Goal: Task Accomplishment & Management: Complete application form

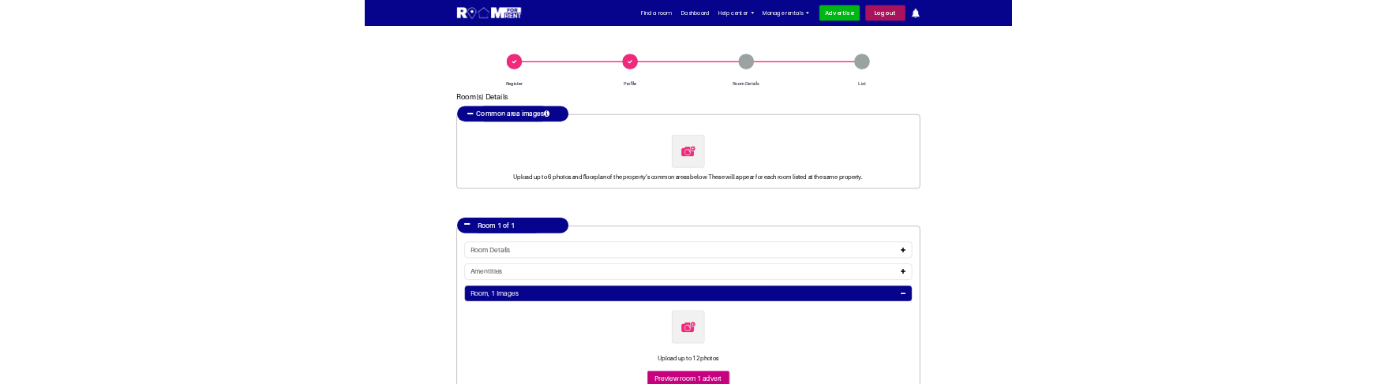
scroll to position [427, 0]
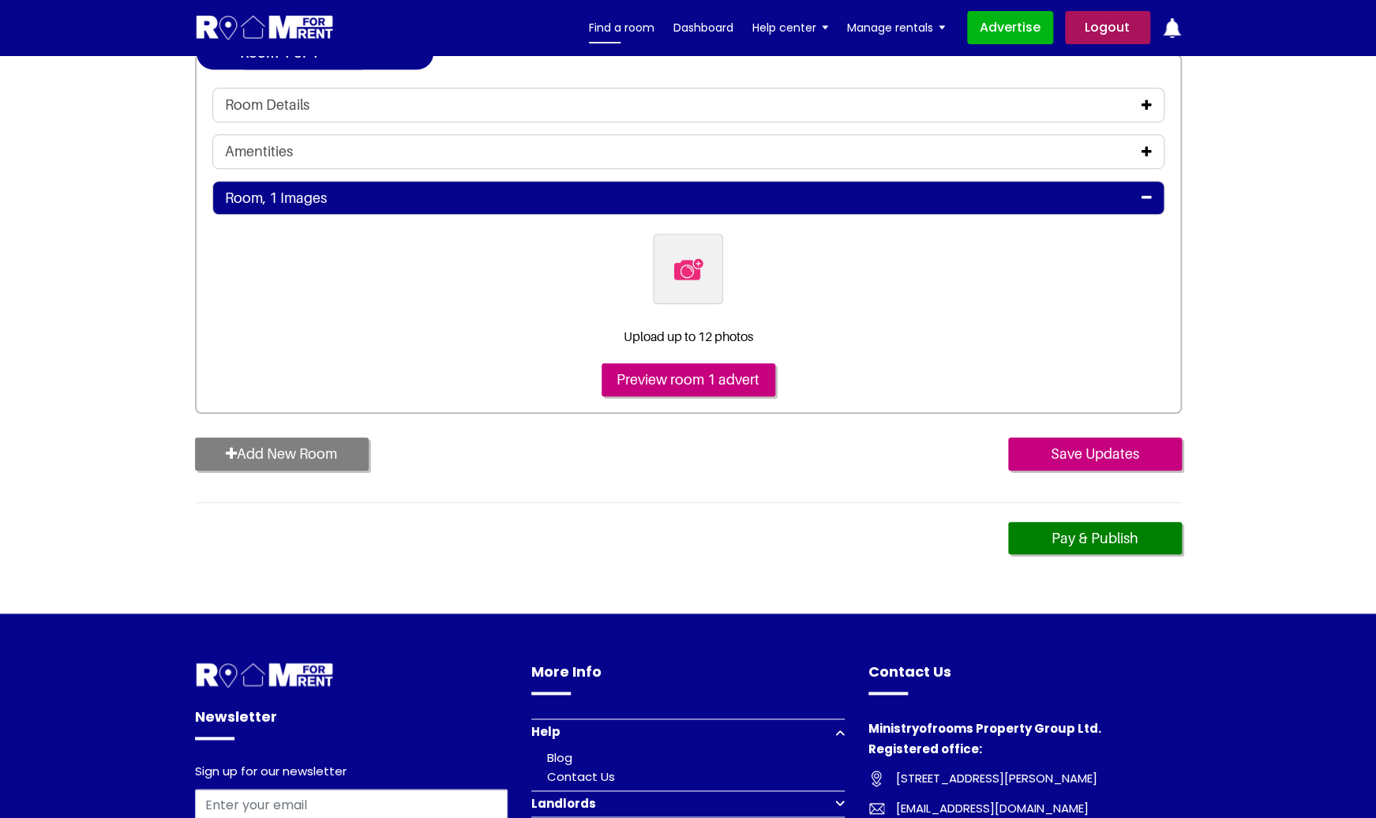
click at [628, 27] on link "Find a room" at bounding box center [622, 28] width 66 height 24
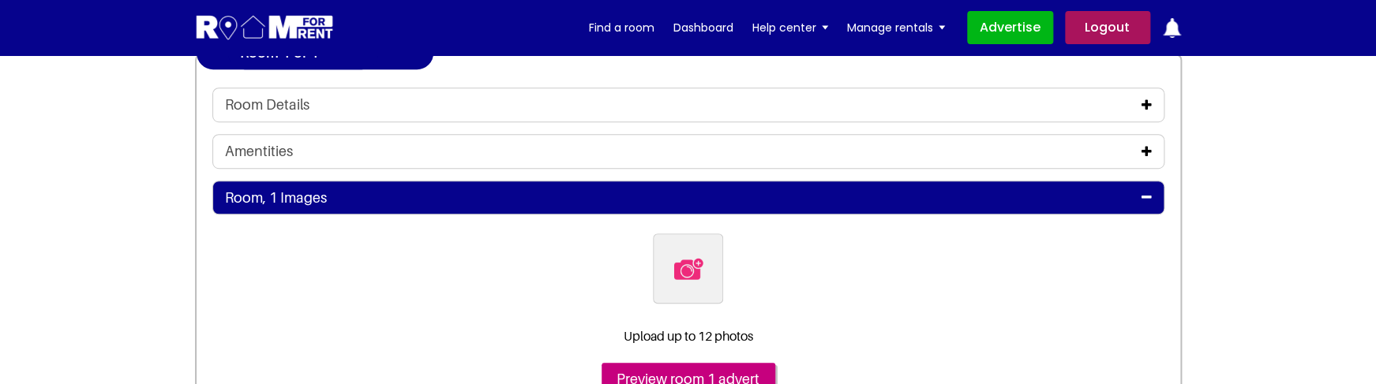
click at [71, 28] on header "mukesh Logout Find a room Dashboard Help center Landlord FAQs Tenant FAQs Blog …" at bounding box center [688, 27] width 1376 height 55
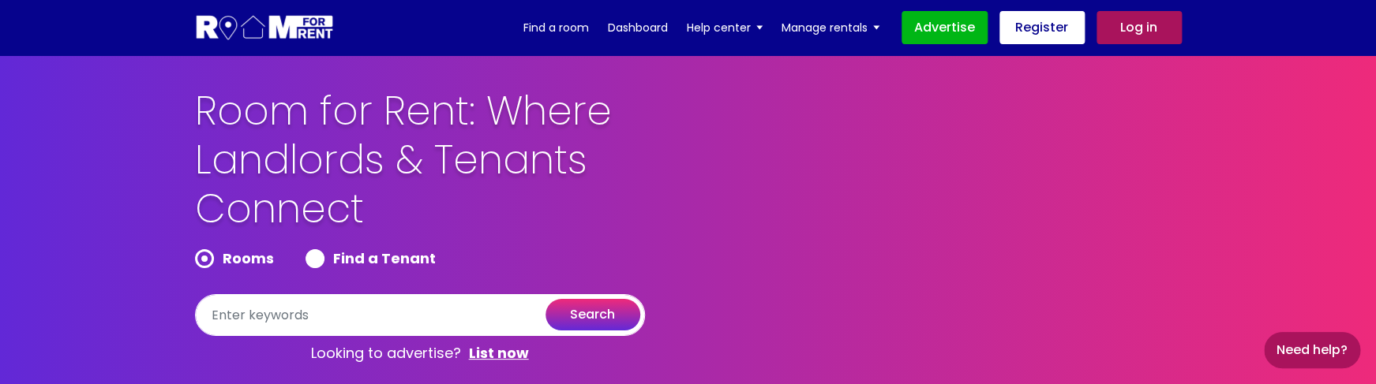
click at [1139, 39] on link "Log in" at bounding box center [1138, 27] width 85 height 33
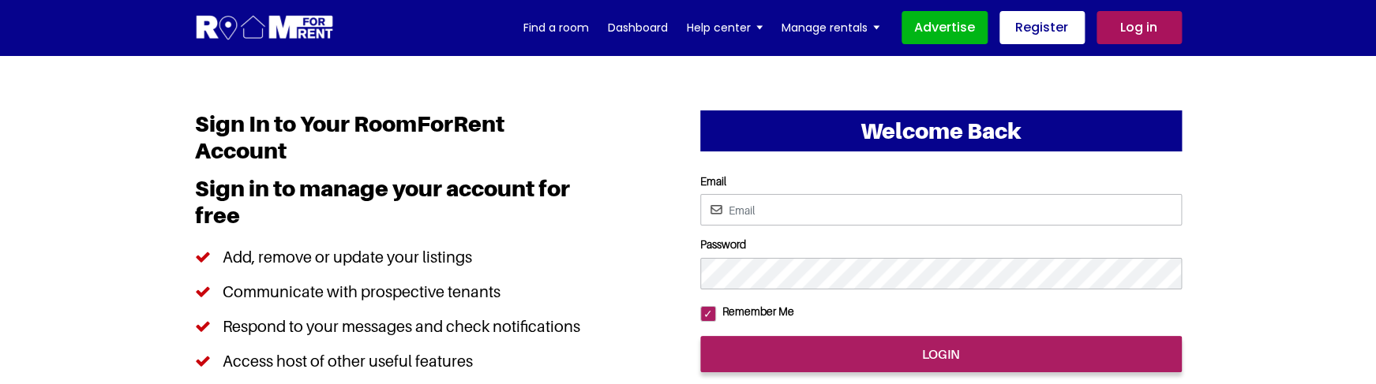
type input "[EMAIL_ADDRESS][DOMAIN_NAME]"
drag, startPoint x: 837, startPoint y: 222, endPoint x: 700, endPoint y: 215, distance: 137.5
click at [700, 215] on input "[EMAIL_ADDRESS][DOMAIN_NAME]" at bounding box center [940, 210] width 481 height 32
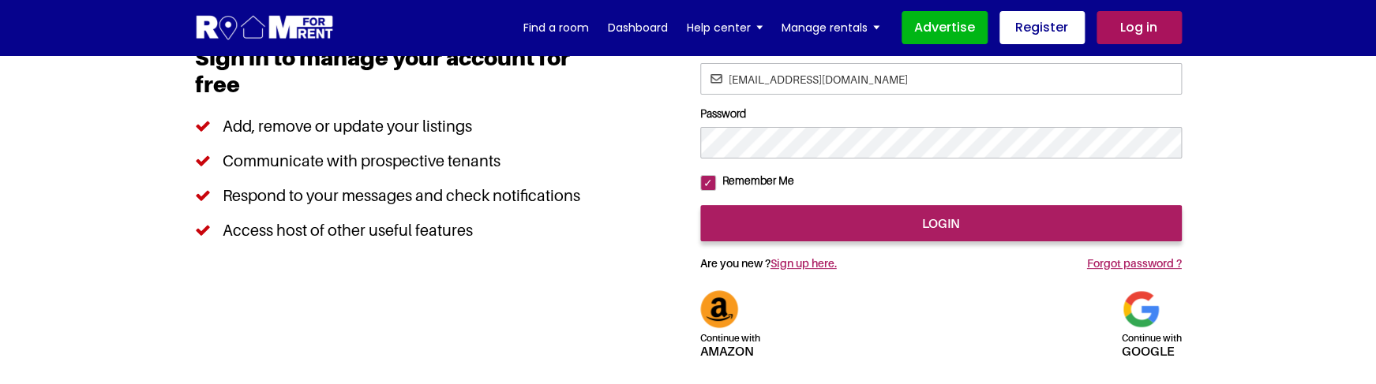
scroll to position [186, 0]
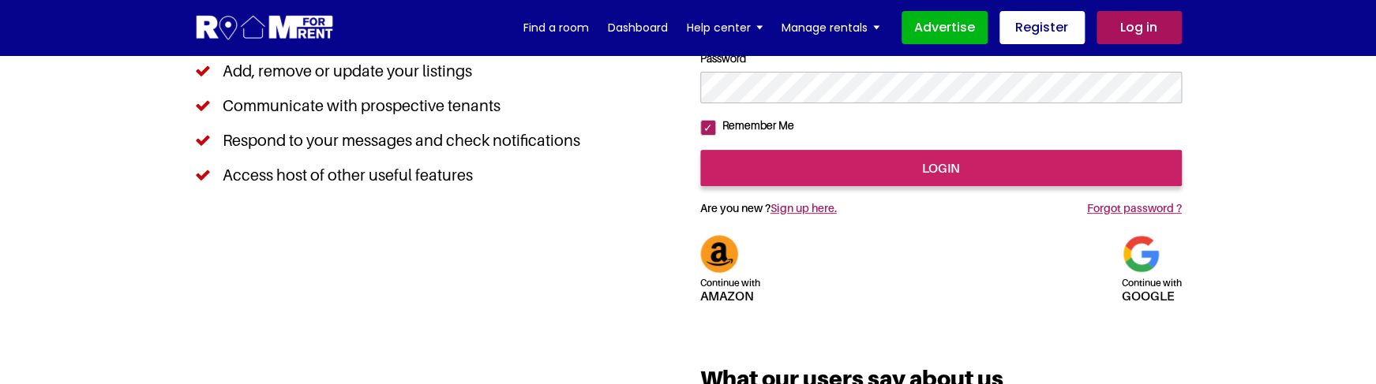
type input "[EMAIL_ADDRESS][DOMAIN_NAME]"
click at [922, 186] on input "login" at bounding box center [940, 168] width 481 height 36
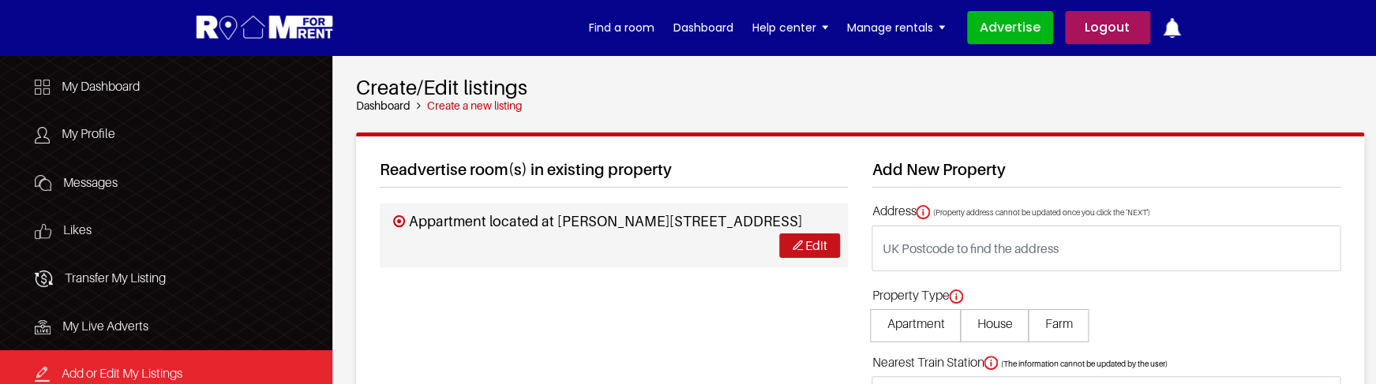
click at [790, 239] on link "Edit" at bounding box center [809, 246] width 61 height 24
click at [1108, 41] on link "Logout" at bounding box center [1107, 27] width 85 height 33
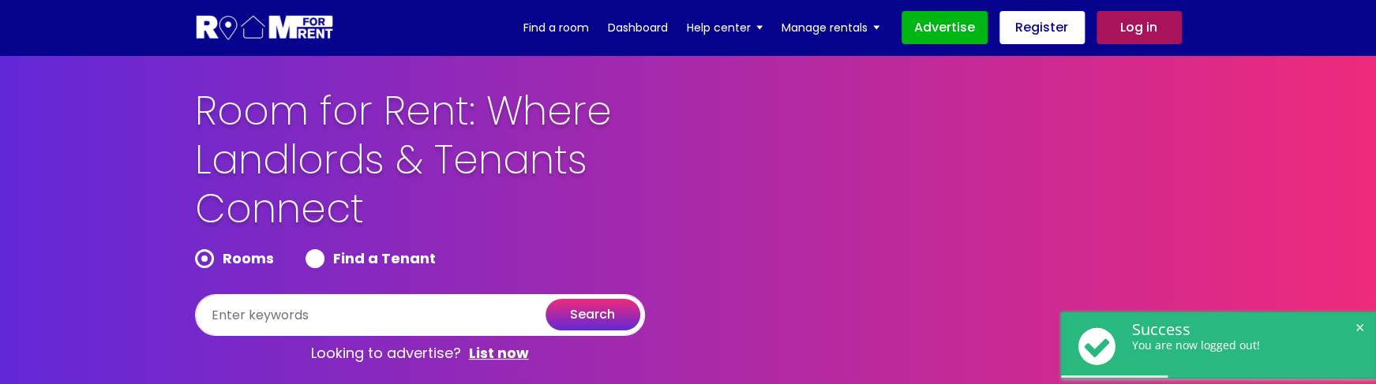
click at [1144, 31] on link "Log in" at bounding box center [1138, 27] width 85 height 33
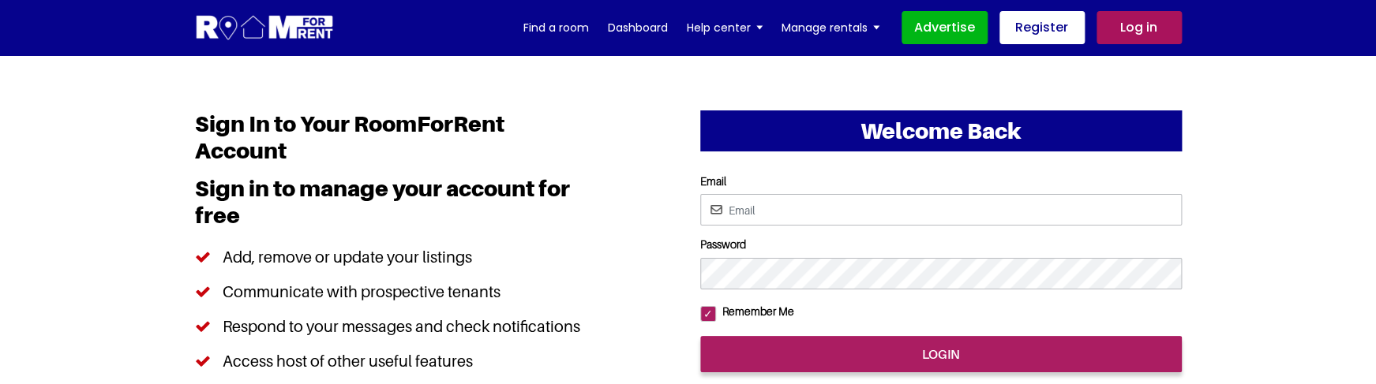
click at [837, 212] on input "Email" at bounding box center [940, 210] width 481 height 32
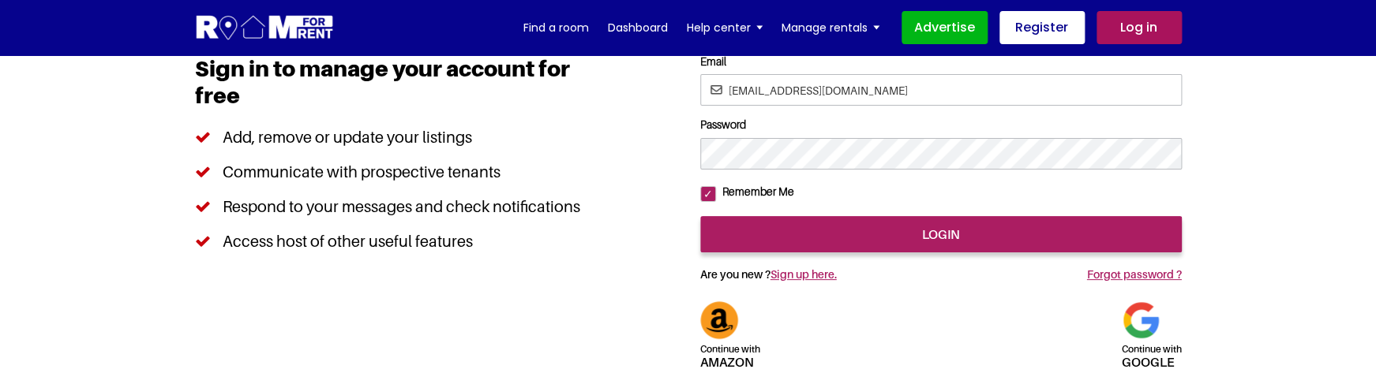
scroll to position [121, 0]
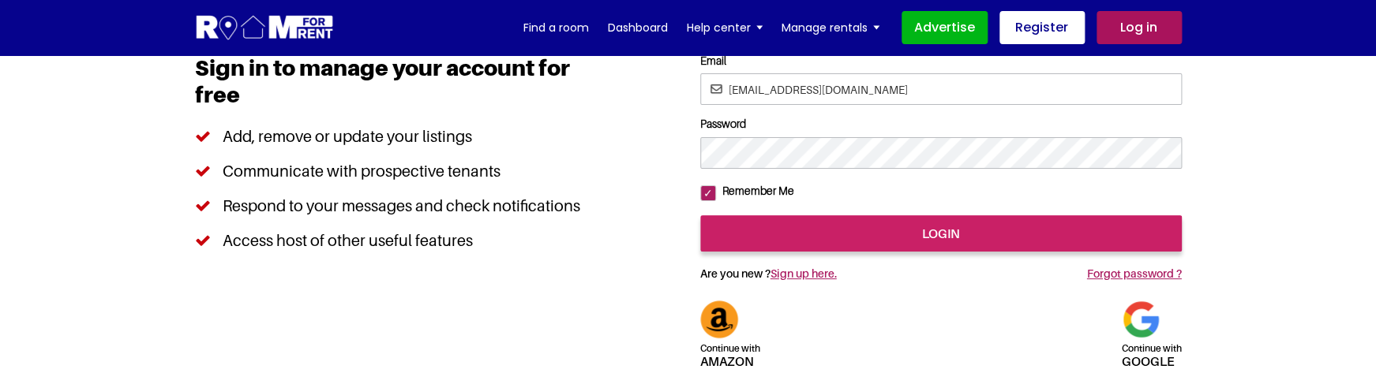
type input "jkl@yopmail.com"
click at [858, 252] on input "login" at bounding box center [940, 233] width 481 height 36
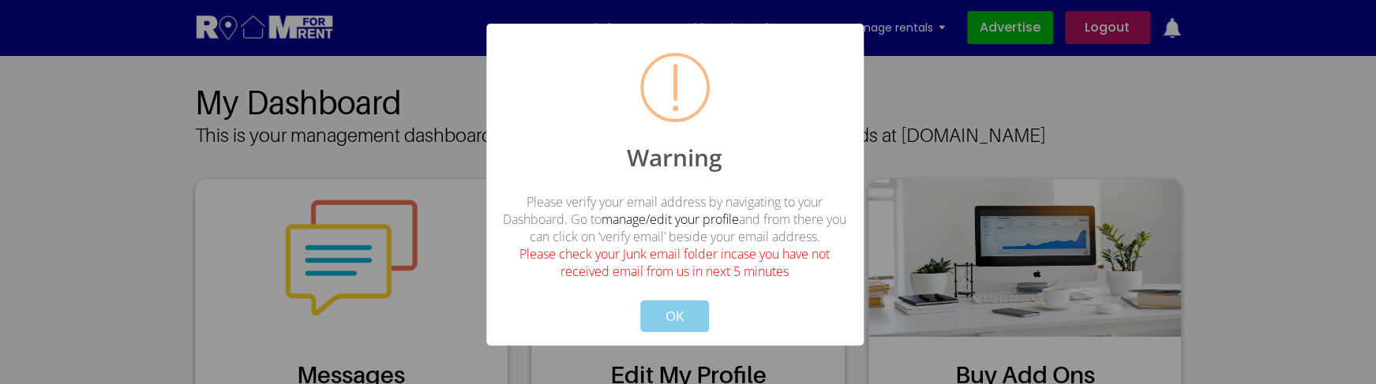
click at [685, 309] on button "OK" at bounding box center [674, 317] width 69 height 32
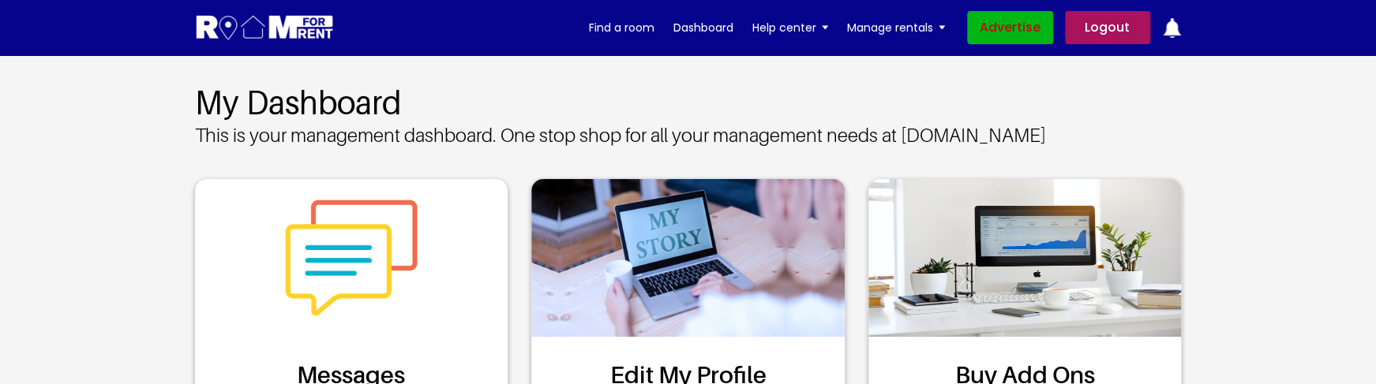
click at [1000, 21] on link "Advertise" at bounding box center [1010, 27] width 86 height 33
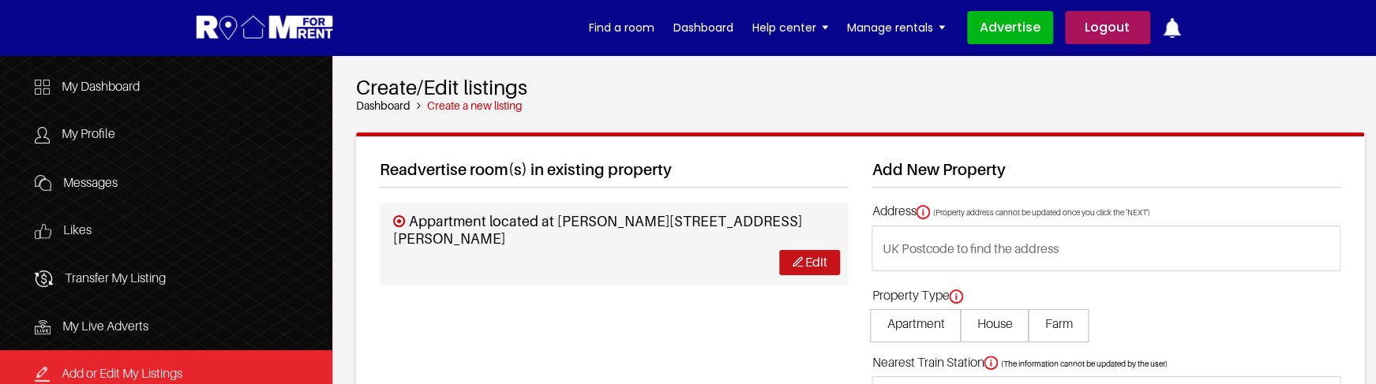
click at [793, 269] on link "Edit" at bounding box center [809, 262] width 61 height 24
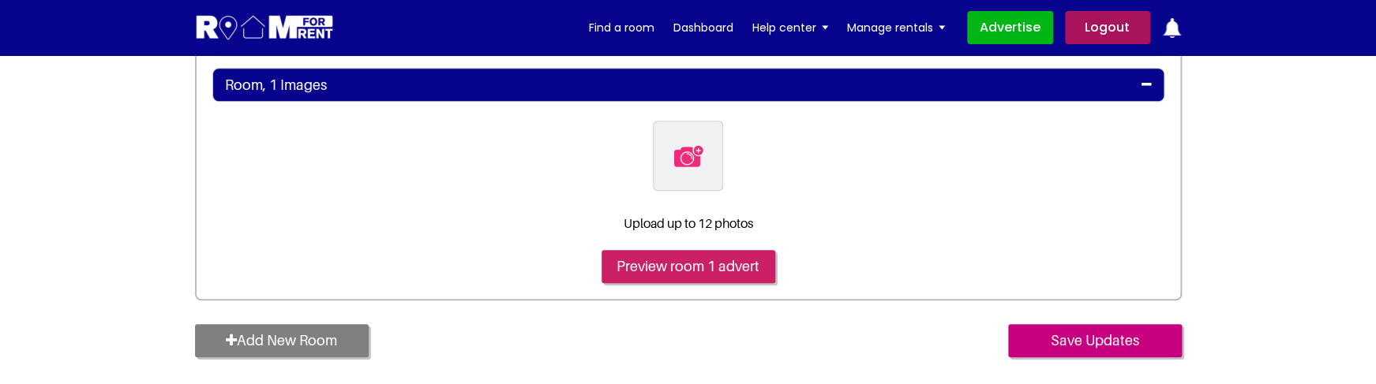
scroll to position [547, 0]
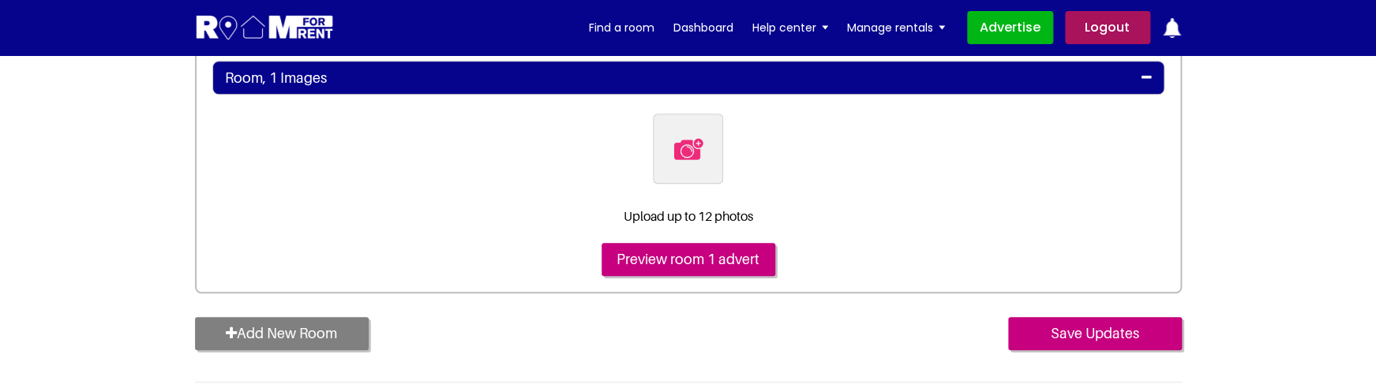
click at [1144, 79] on icon at bounding box center [1146, 77] width 10 height 13
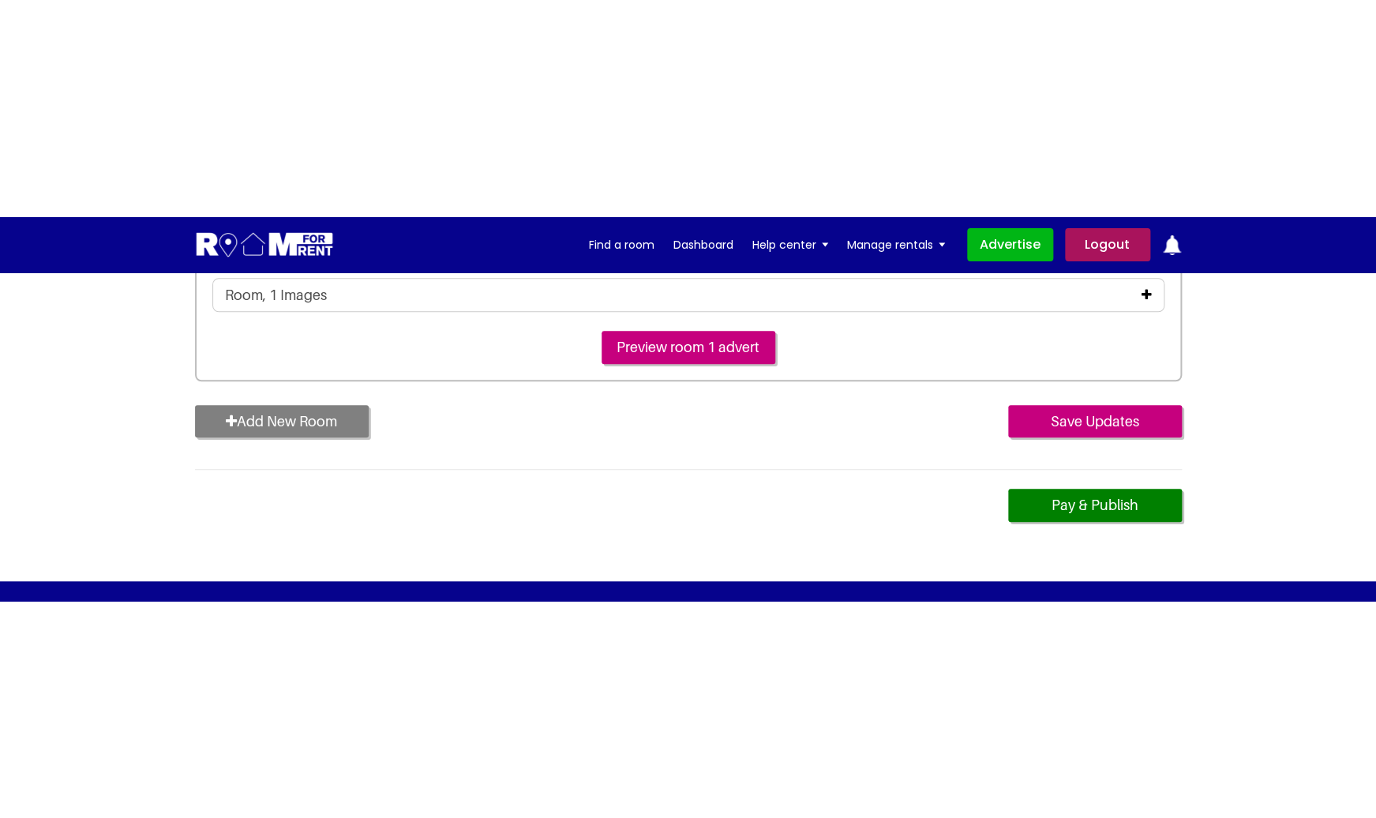
scroll to position [493, 0]
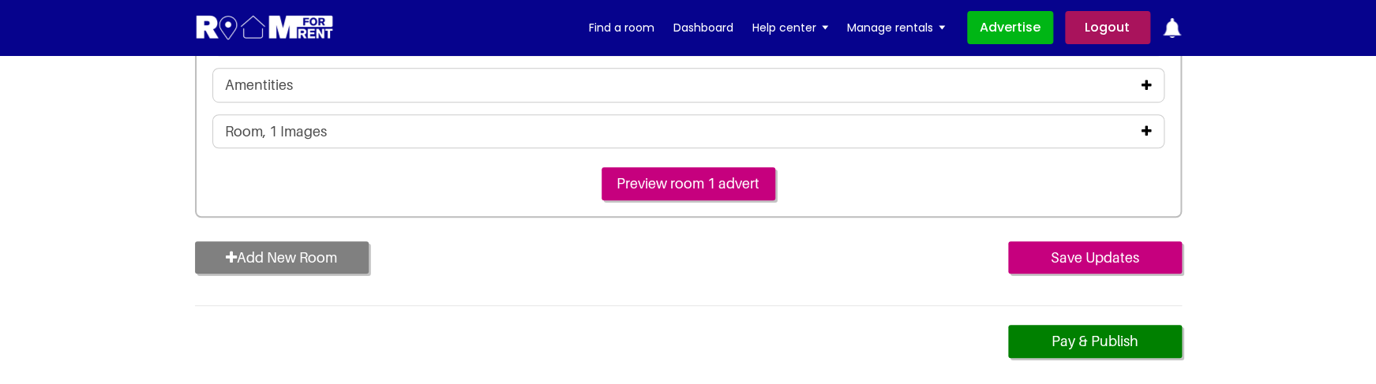
click at [1147, 126] on icon at bounding box center [1146, 131] width 10 height 13
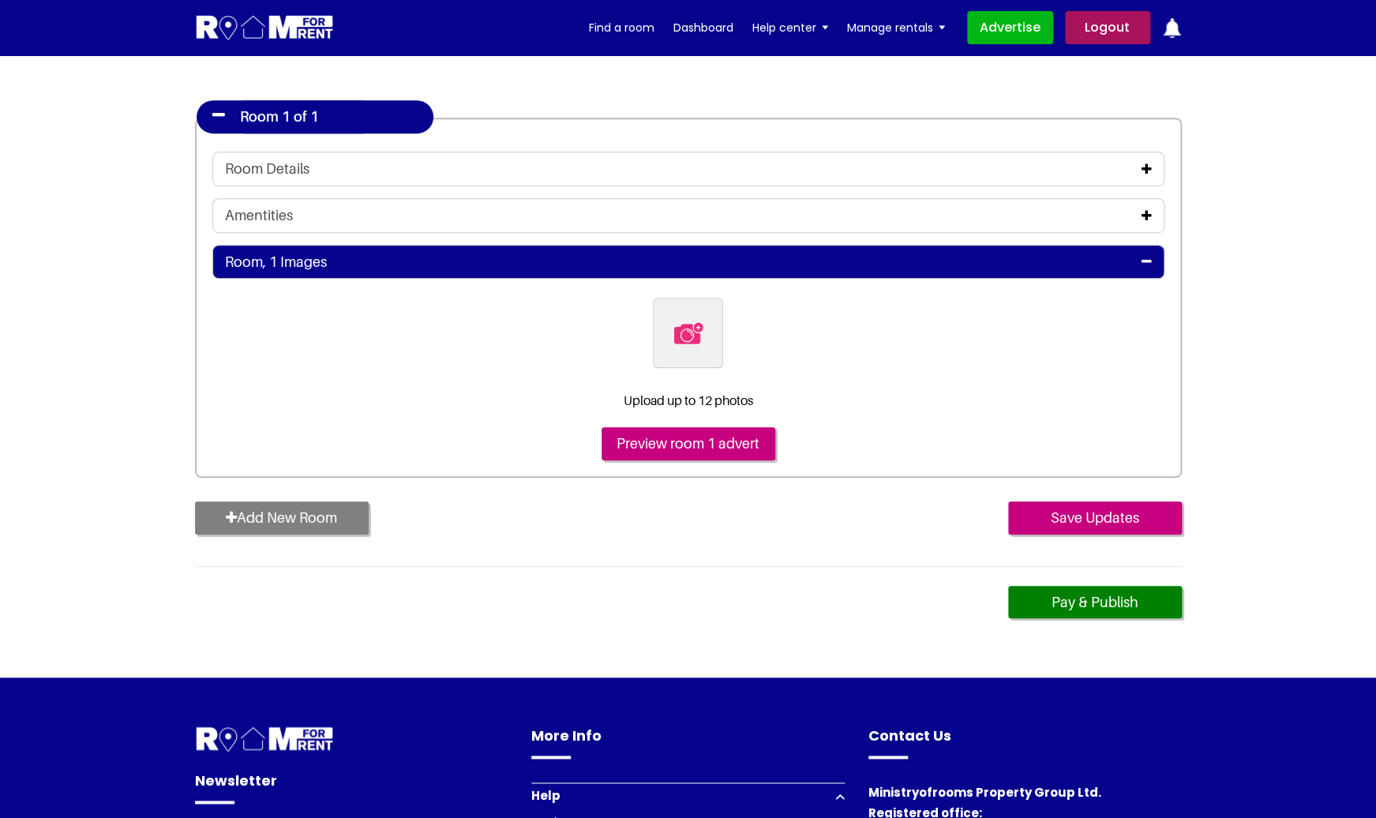
scroll to position [350, 0]
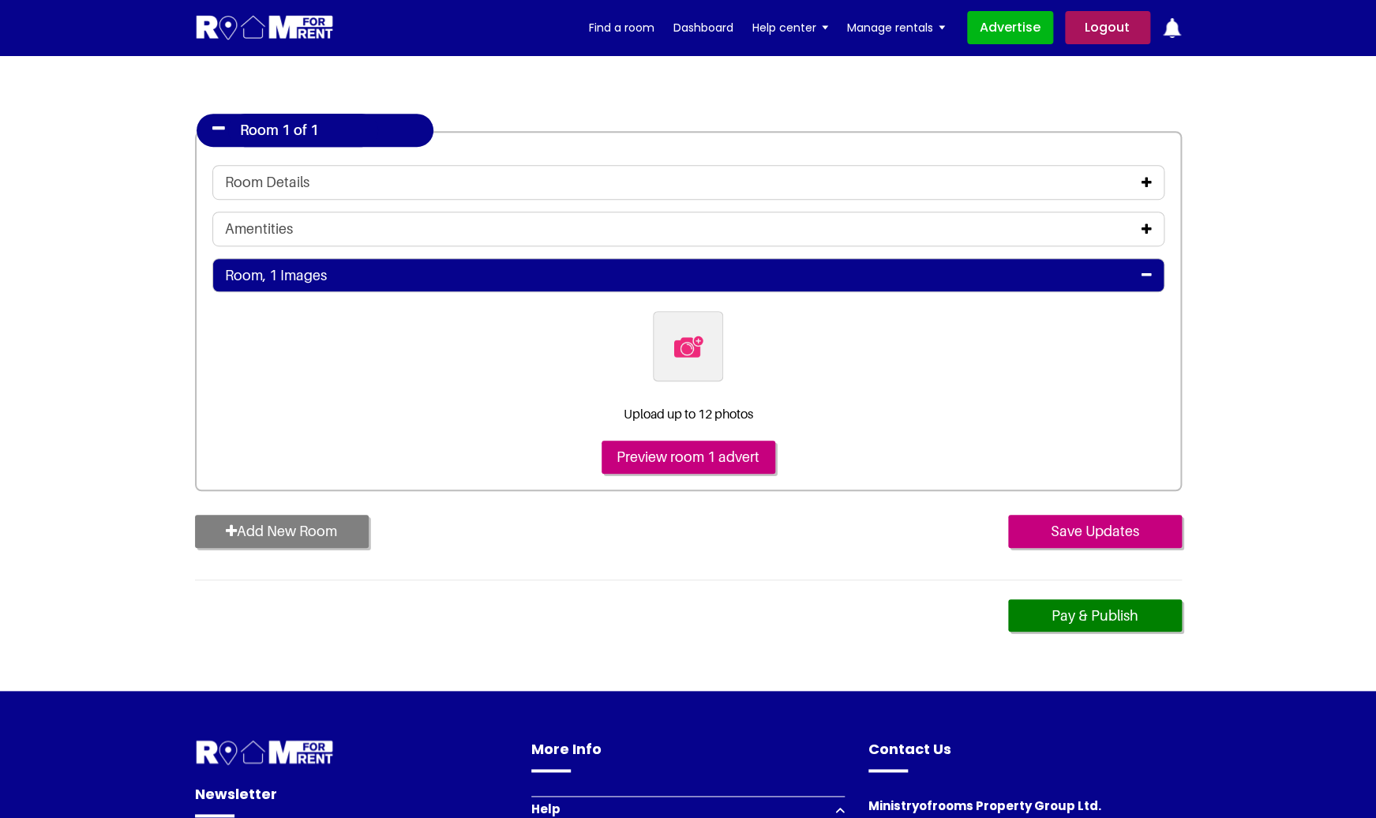
click at [1147, 186] on icon at bounding box center [1146, 182] width 10 height 13
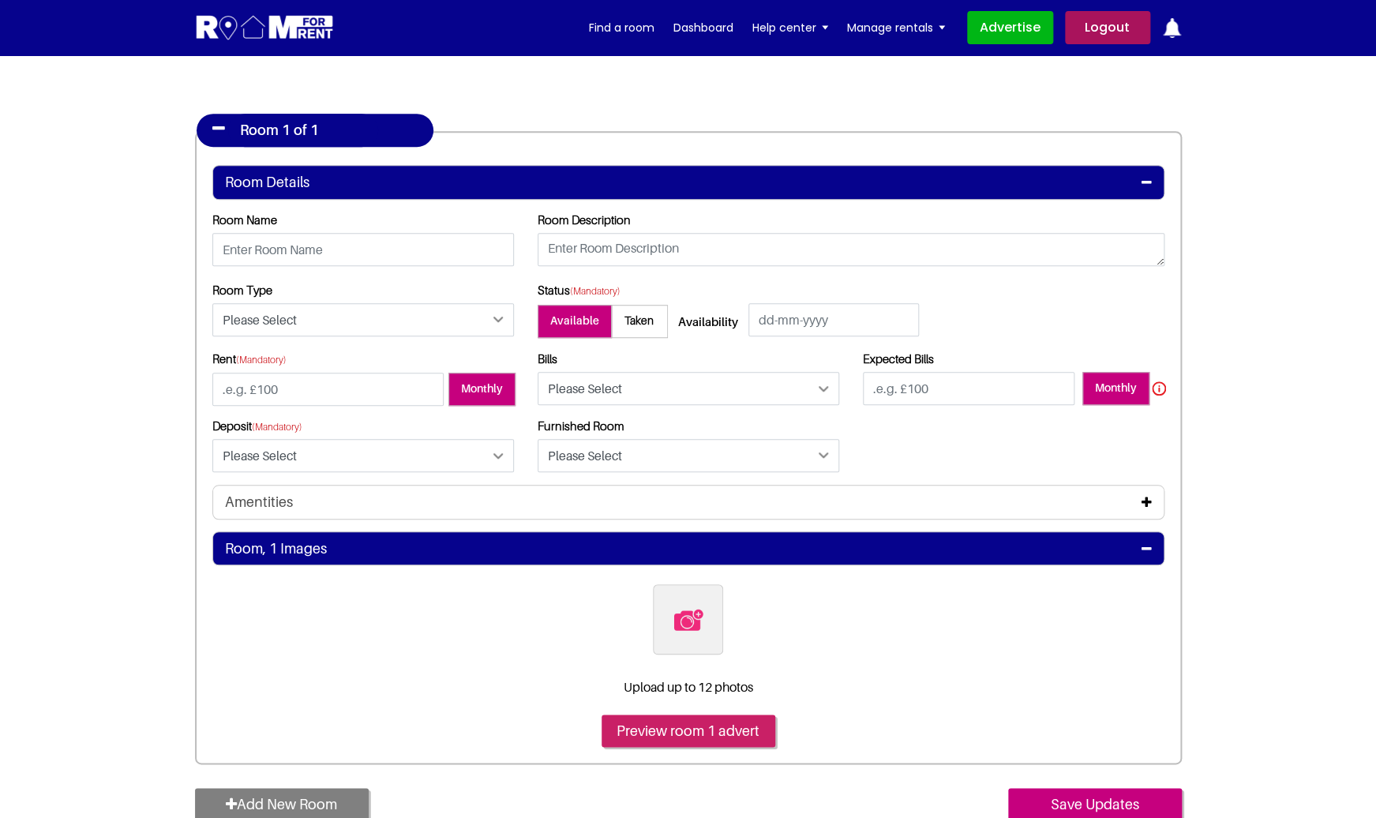
click at [717, 384] on input "Preview room 1 advert" at bounding box center [688, 730] width 174 height 33
click at [722, 384] on input "Preview room 1 advert" at bounding box center [688, 730] width 174 height 33
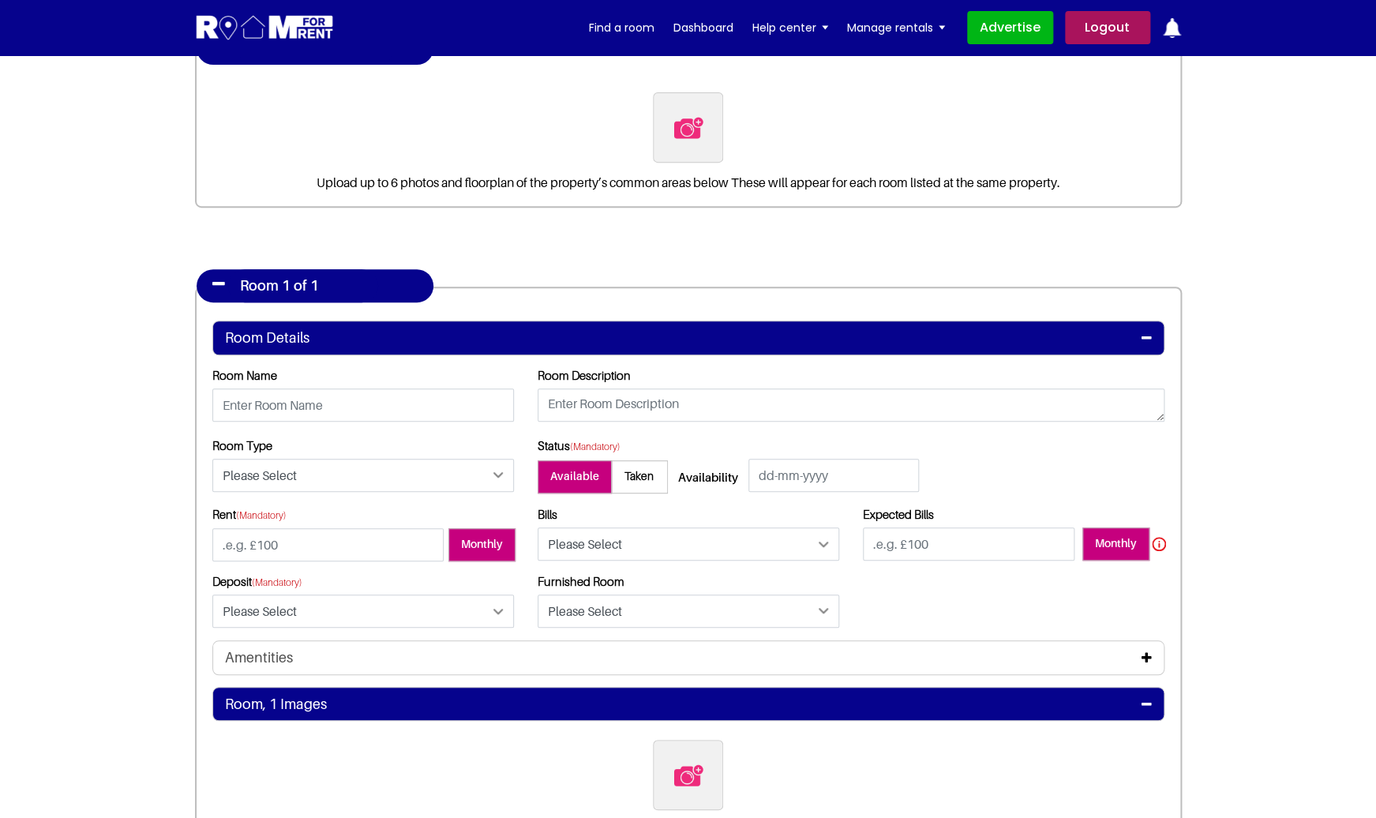
scroll to position [0, 0]
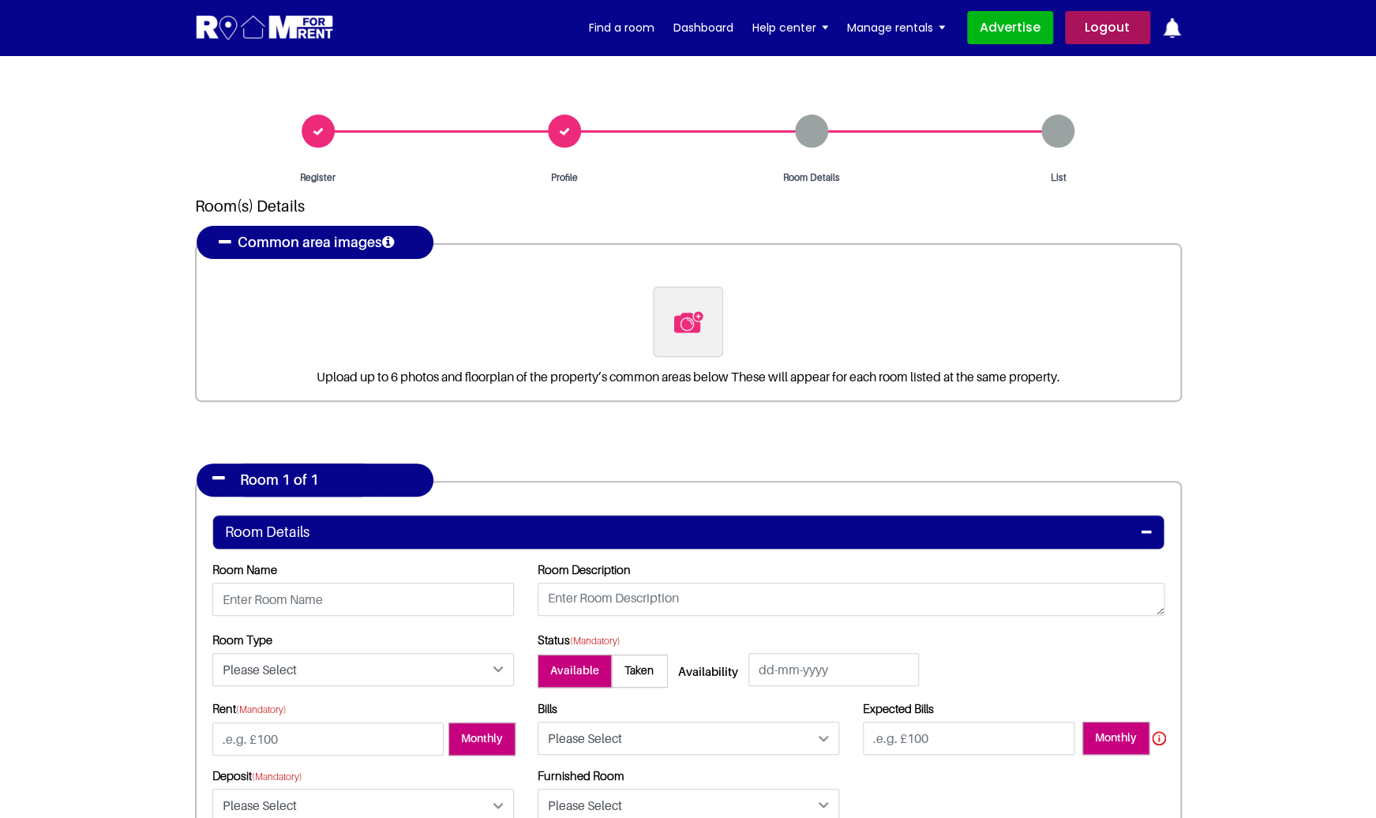
click at [689, 322] on img at bounding box center [688, 321] width 33 height 33
click at [689, 306] on input "file" at bounding box center [774, 297] width 242 height 20
type input "C:\fakepath\Screenshot 2025-09-15 at 7.35.20 PM.png"
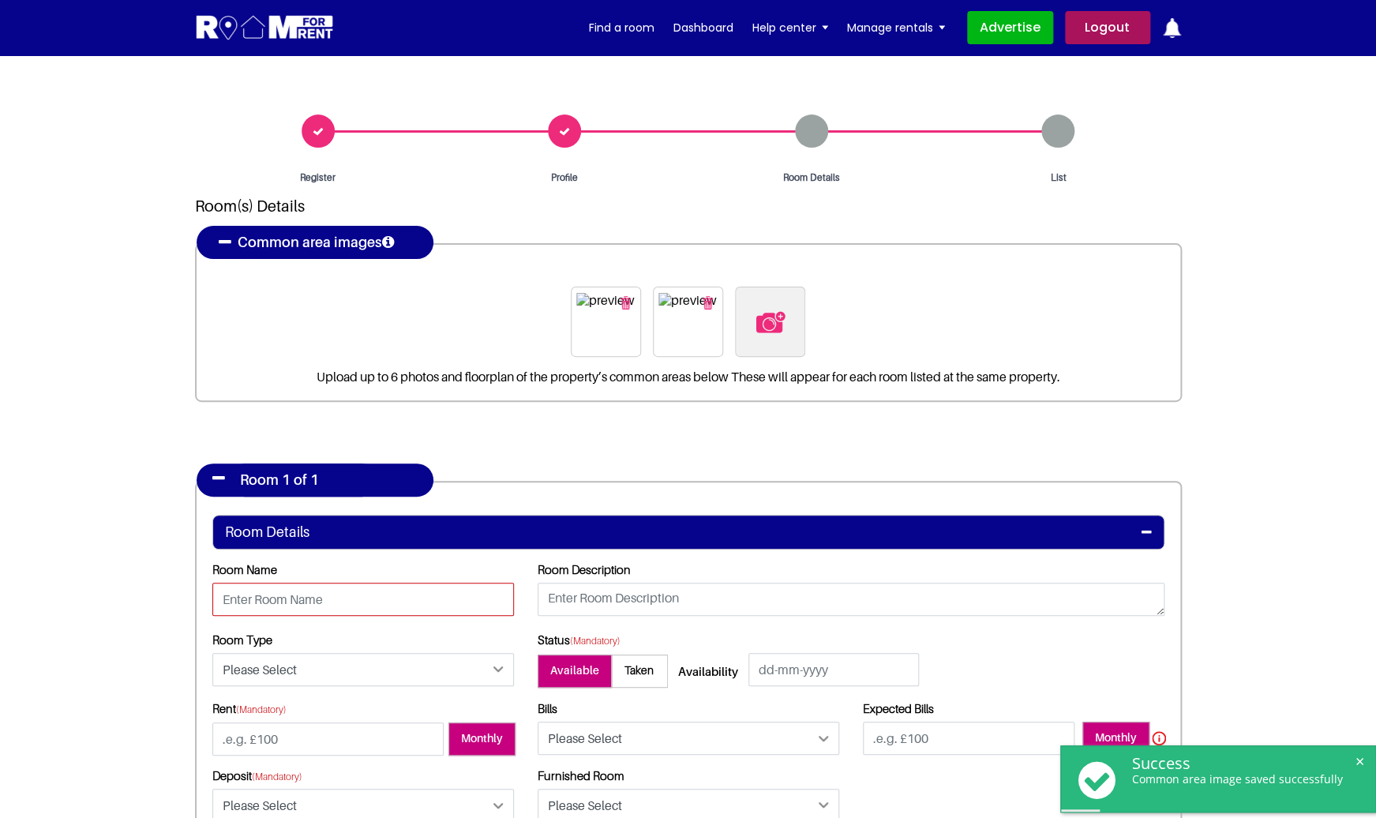
click at [363, 384] on input "text" at bounding box center [363, 598] width 302 height 33
type input "j"
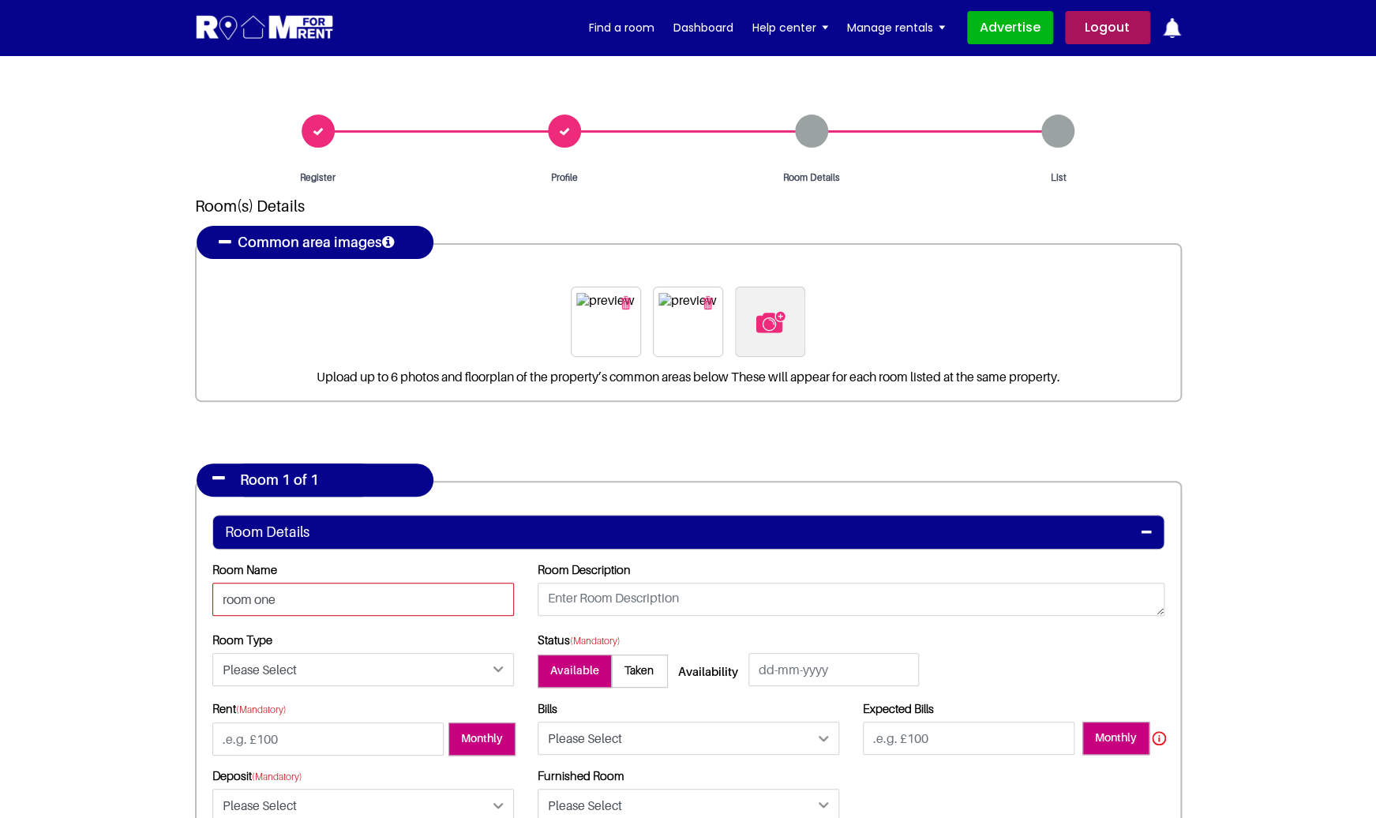
type input "room one"
type textarea "room one"
click option "Please Select" at bounding box center [0, 0] width 0 height 0
select select "Ensuite Double Bedroom"
click option "Ensuite Double Bedroom" at bounding box center [0, 0] width 0 height 0
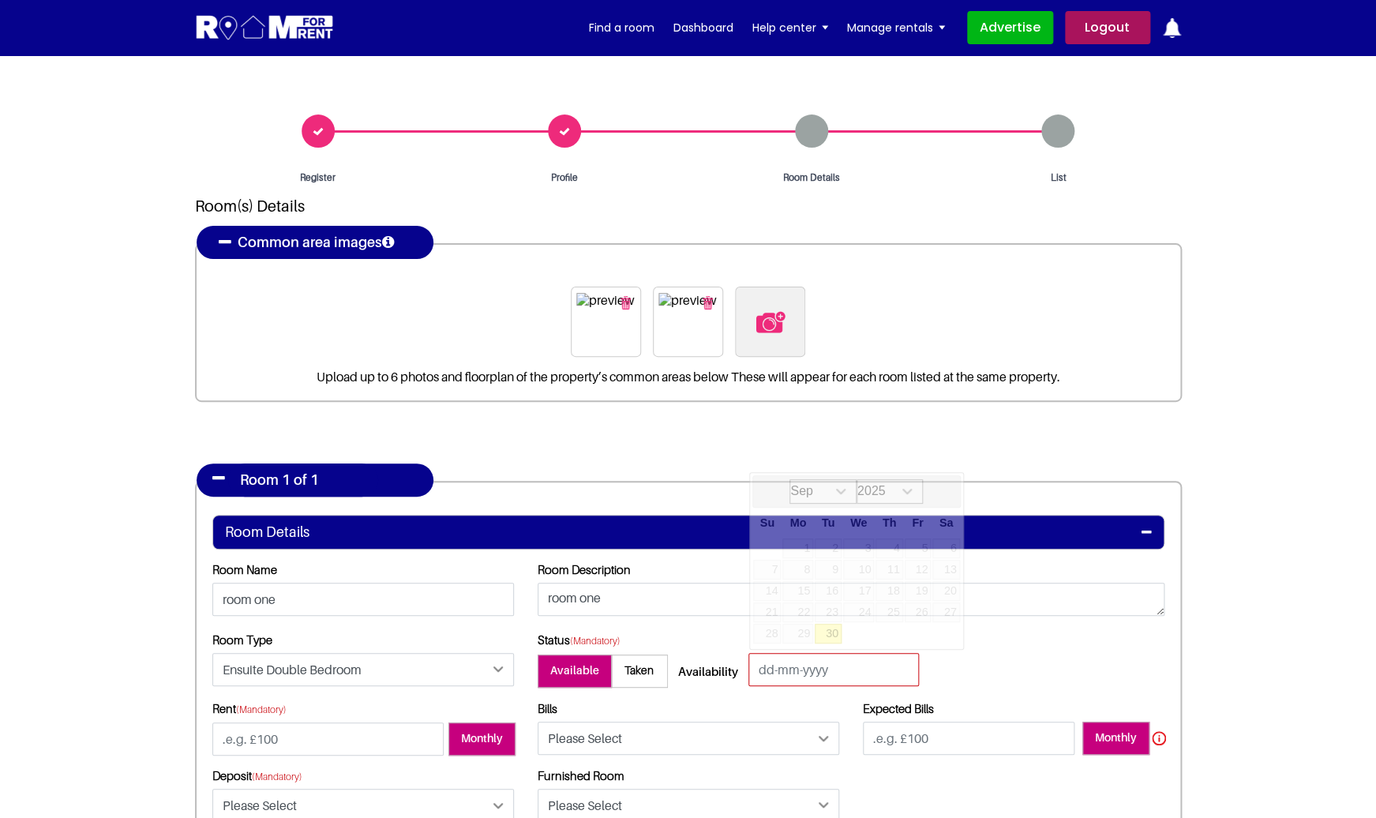
click at [805, 384] on input "text" at bounding box center [833, 669] width 170 height 33
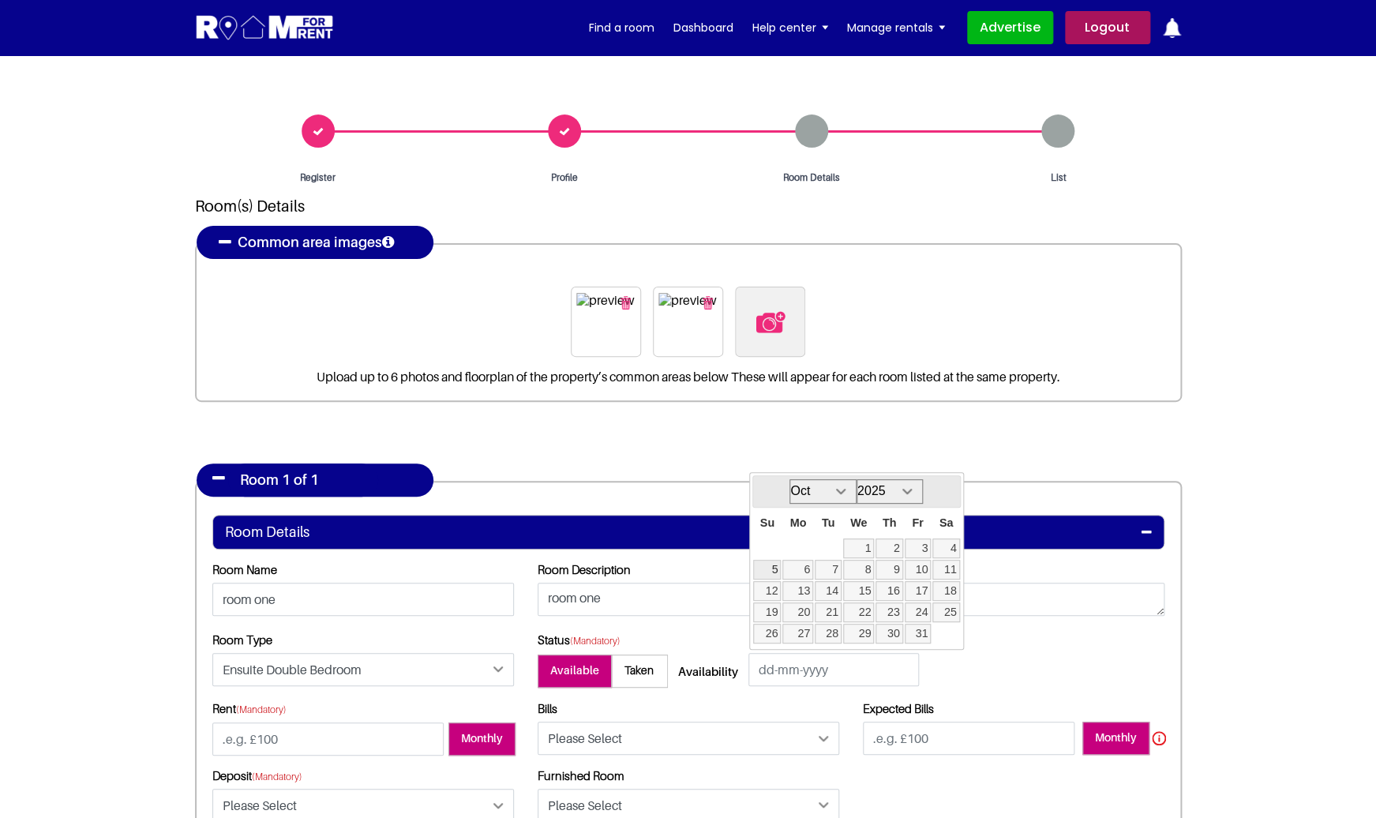
click at [780, 384] on link "5" at bounding box center [767, 570] width 28 height 20
type input "05-10-2025"
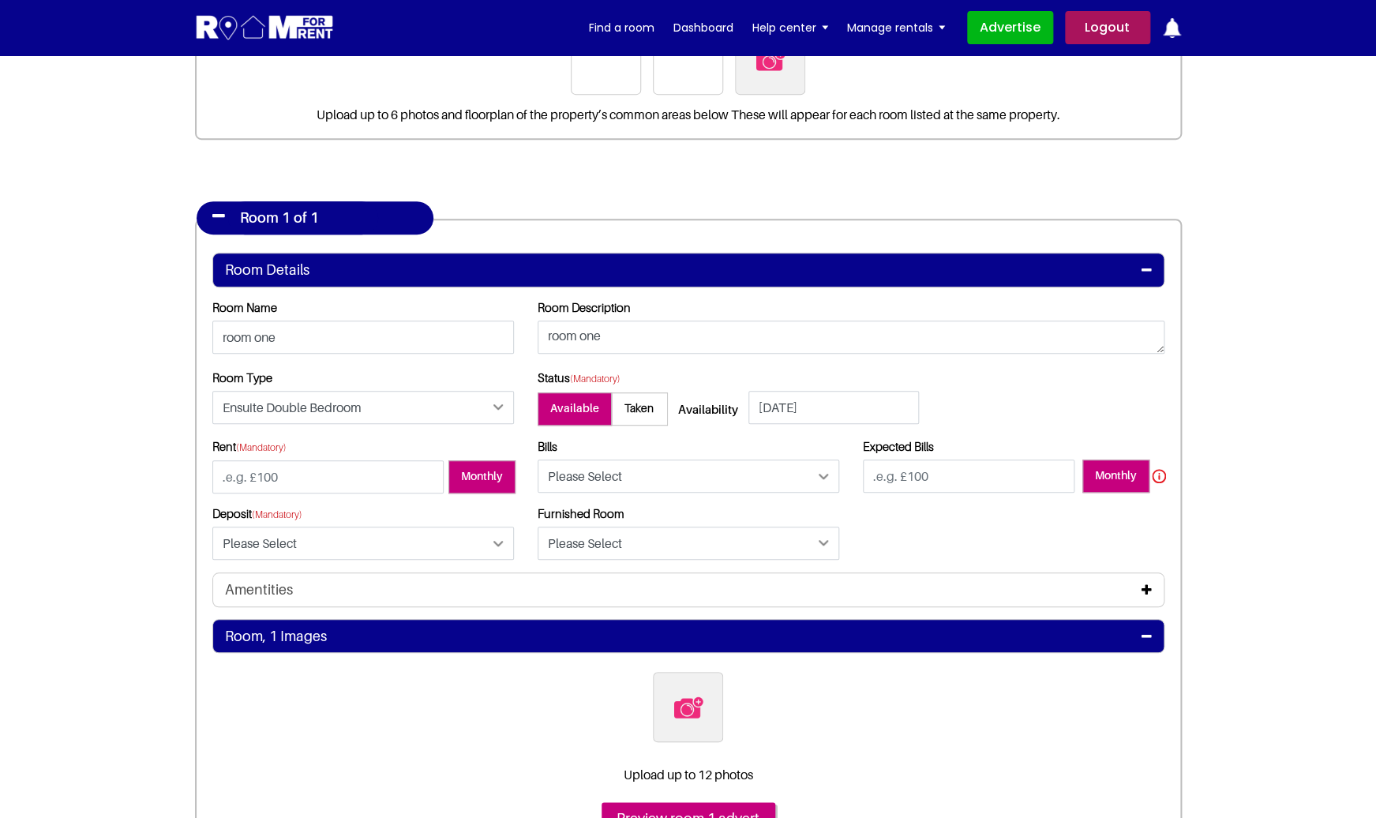
scroll to position [270, 0]
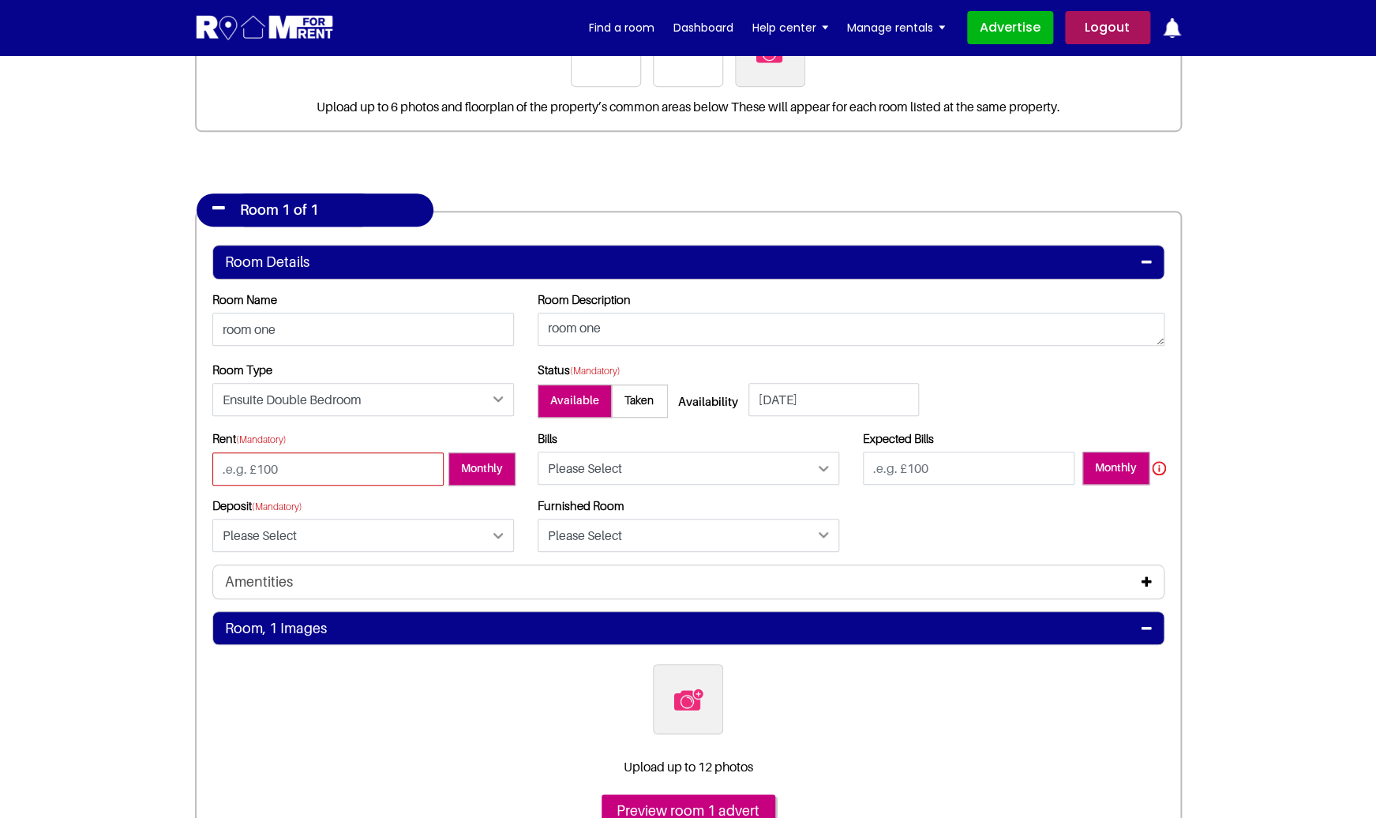
click at [373, 384] on input "number" at bounding box center [327, 468] width 231 height 33
type input "12"
click option "Included" at bounding box center [0, 0] width 0 height 0
select select "Excluded"
click option "Excluded" at bounding box center [0, 0] width 0 height 0
